Goal: Task Accomplishment & Management: Manage account settings

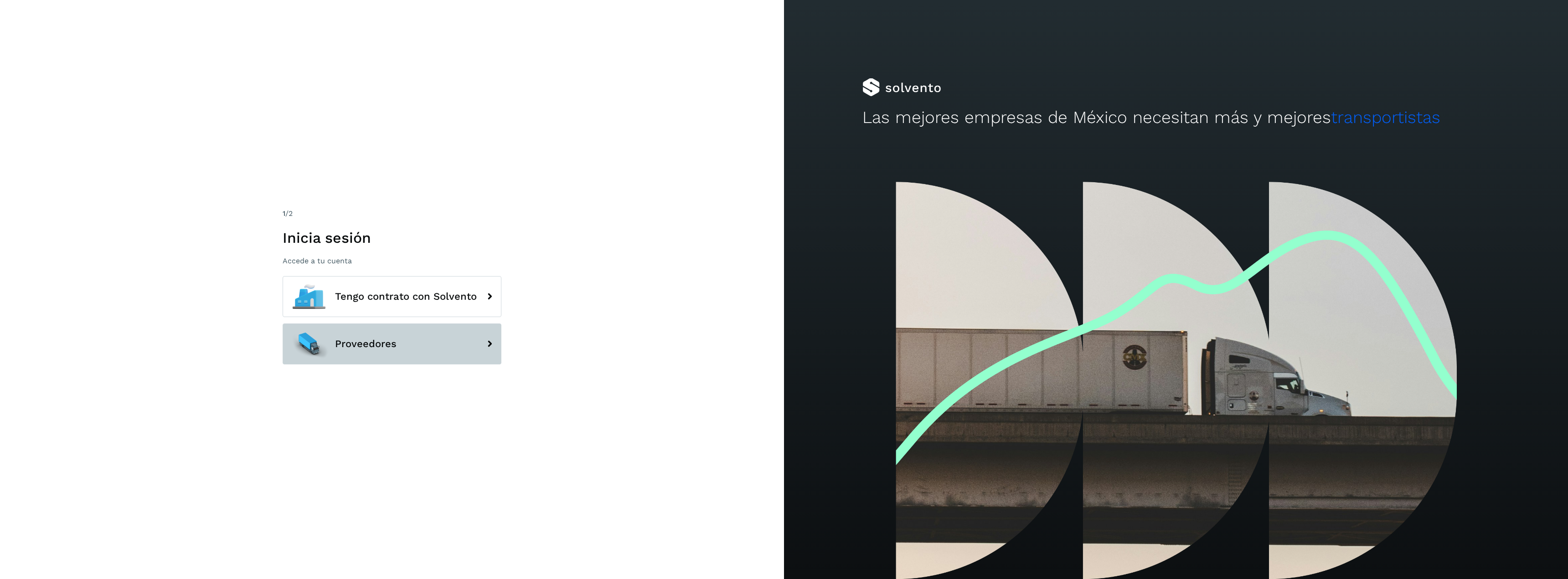
click at [357, 344] on span "Proveedores" at bounding box center [365, 344] width 61 height 11
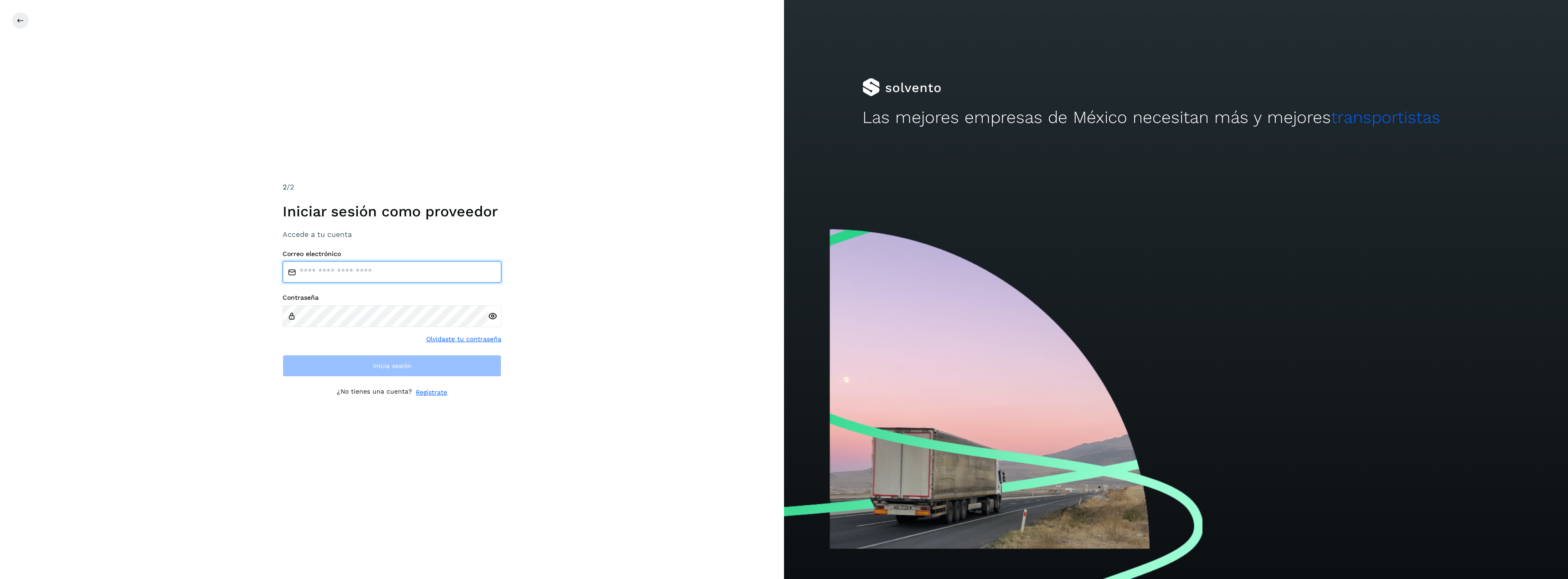
type input "**********"
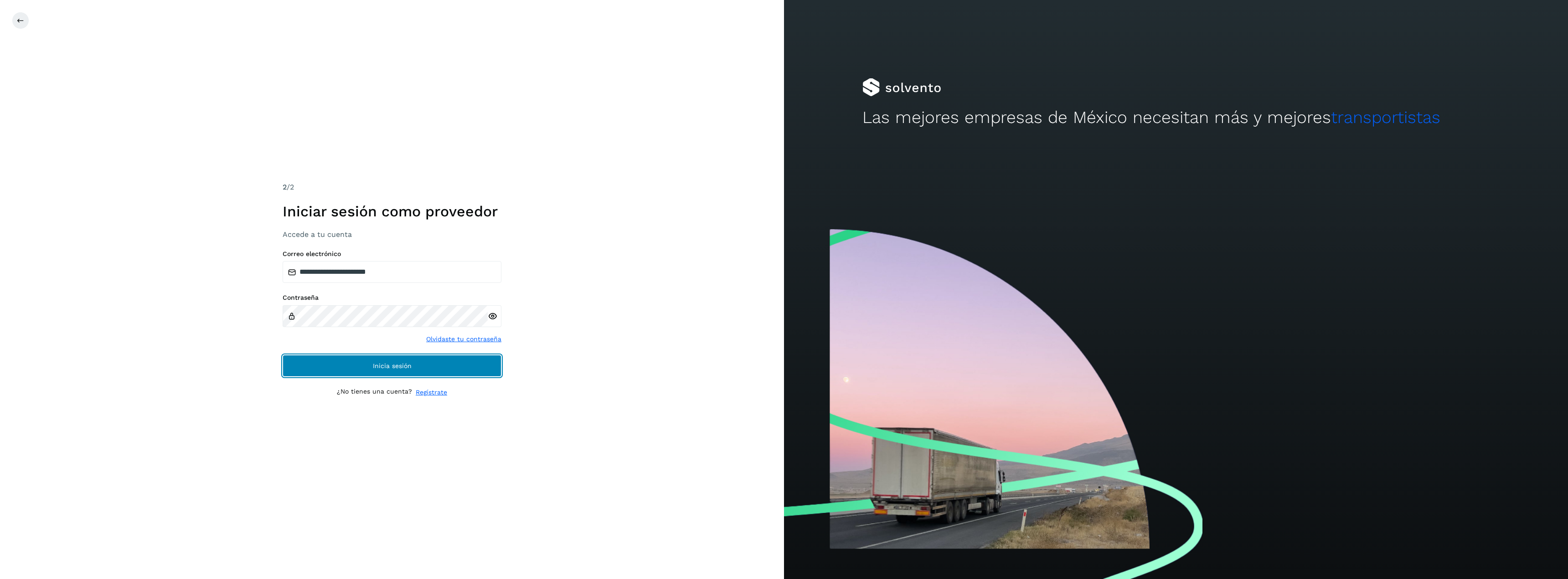
click at [355, 365] on button "Inicia sesión" at bounding box center [391, 366] width 219 height 22
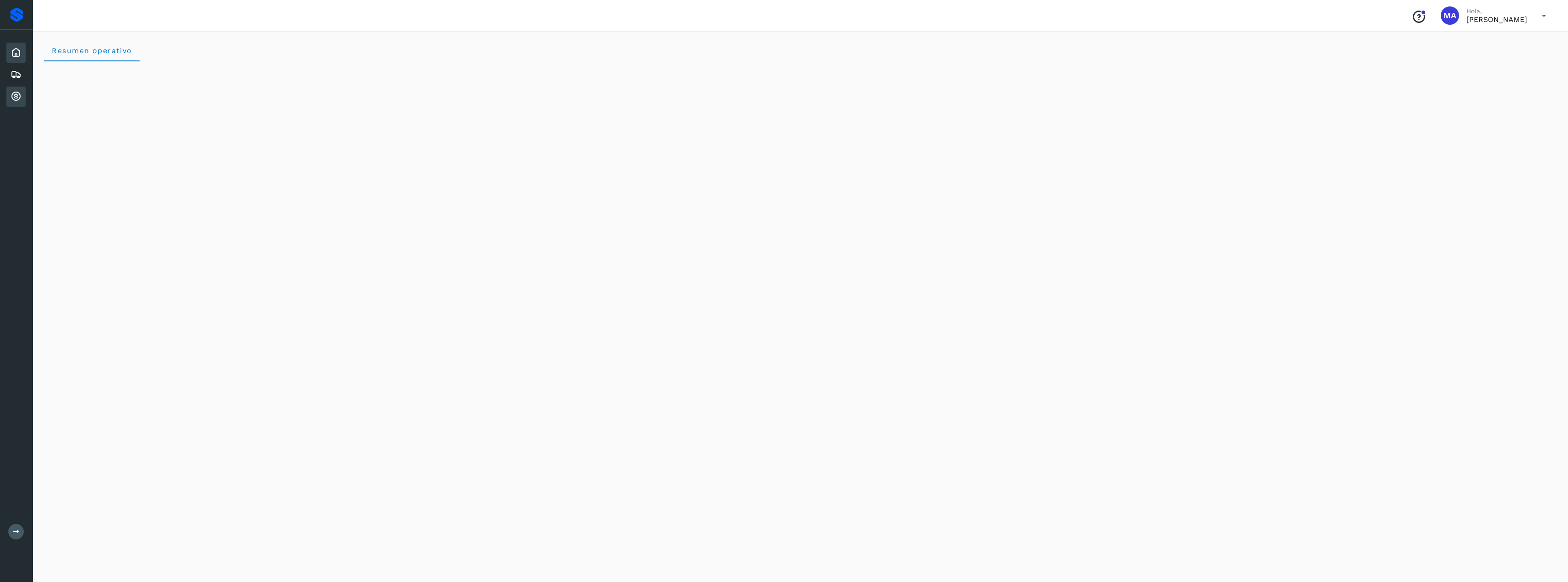
click at [19, 93] on icon at bounding box center [16, 97] width 11 height 11
